Goal: Go to known website: Access a specific website the user already knows

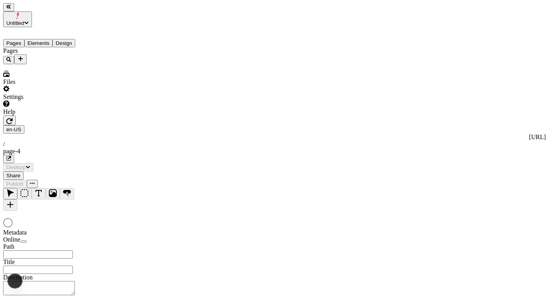
type input "/page-4"
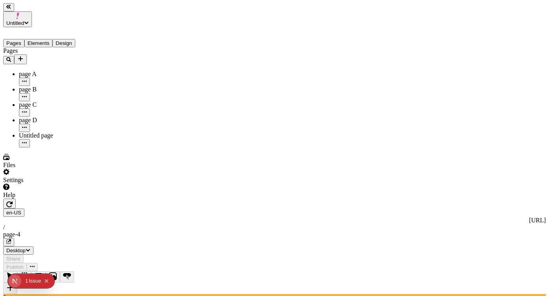
click at [69, 184] on div "Settings" at bounding box center [50, 176] width 95 height 15
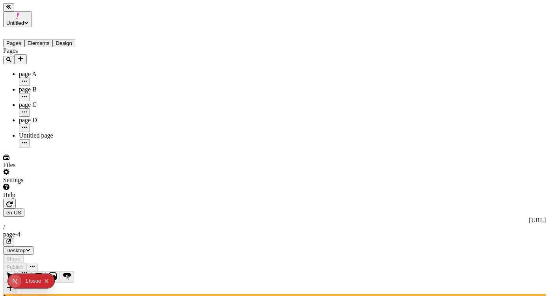
click at [38, 71] on div "page A" at bounding box center [58, 74] width 79 height 7
click at [52, 86] on div "page B" at bounding box center [58, 89] width 79 height 7
click at [55, 71] on div "page A" at bounding box center [58, 74] width 79 height 7
click at [32, 283] on div "Issue" at bounding box center [35, 281] width 12 height 14
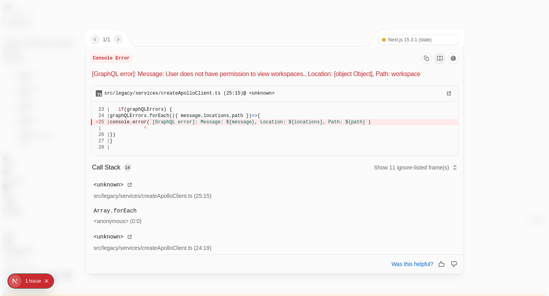
click at [244, 23] on div at bounding box center [274, 148] width 549 height 296
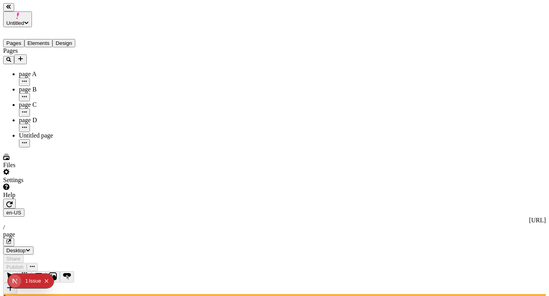
click at [66, 184] on div "Settings" at bounding box center [50, 176] width 95 height 15
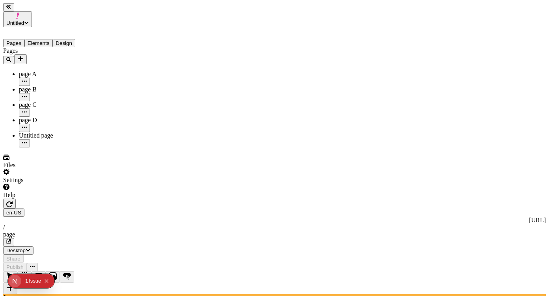
click at [25, 283] on div "1" at bounding box center [26, 281] width 3 height 14
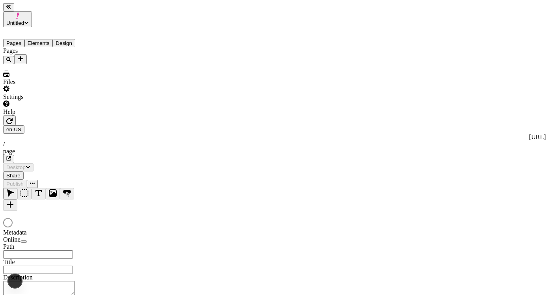
type input "/page"
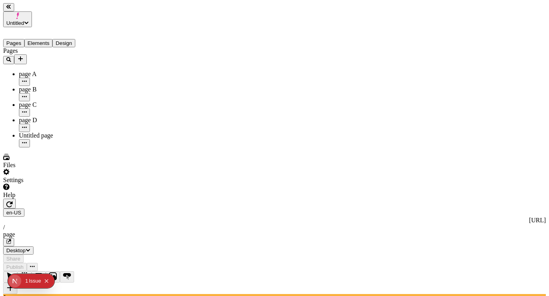
click at [32, 17] on button "Untitled" at bounding box center [17, 19] width 29 height 16
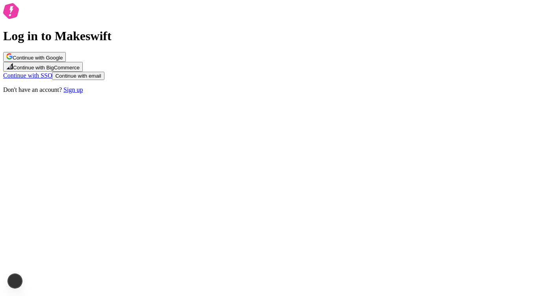
click at [422, 67] on div "Log in to Makeswift Continue with Google Continue with BigCommerce Continue wit…" at bounding box center [274, 48] width 543 height 90
click at [66, 62] on button "Continue with Google" at bounding box center [34, 57] width 63 height 10
